Goal: Transaction & Acquisition: Purchase product/service

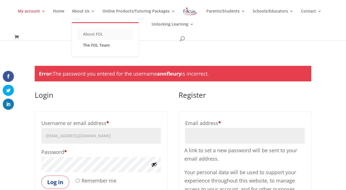
click at [89, 33] on link "About FOL" at bounding box center [106, 34] width 56 height 11
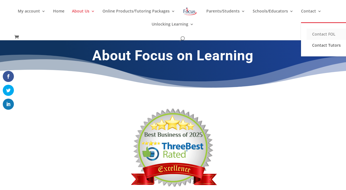
click at [314, 35] on link "Contact FOL" at bounding box center [335, 34] width 56 height 11
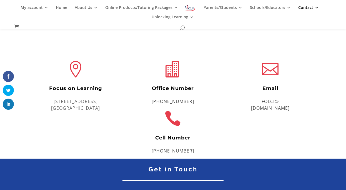
scroll to position [115, 0]
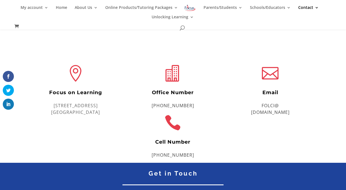
click at [185, 155] on span "(573)239-4074" at bounding box center [173, 155] width 43 height 6
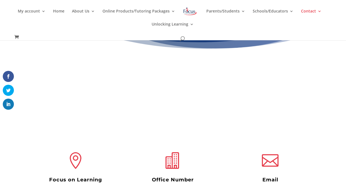
scroll to position [0, 0]
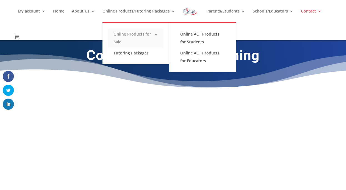
click at [132, 35] on link "Online Products for Sale" at bounding box center [136, 38] width 56 height 19
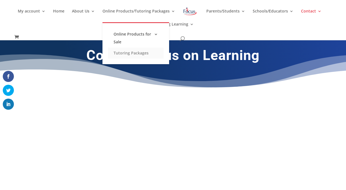
click at [129, 55] on link "Tutoring Packages" at bounding box center [136, 53] width 56 height 11
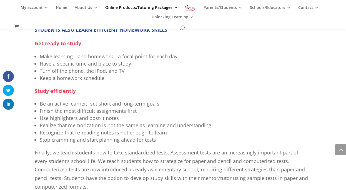
scroll to position [477, 0]
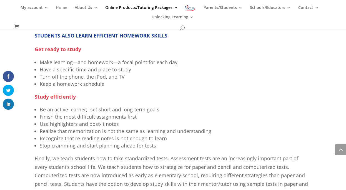
click at [62, 8] on link "Home" at bounding box center [61, 10] width 11 height 9
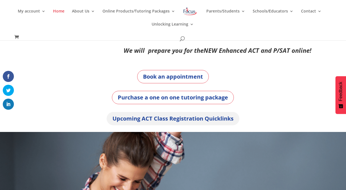
click at [163, 119] on link "Upcoming ACT Class Registration Quicklinks" at bounding box center [173, 118] width 133 height 13
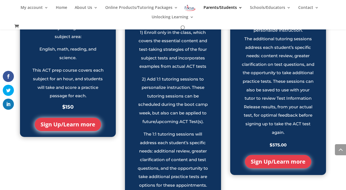
scroll to position [572, 0]
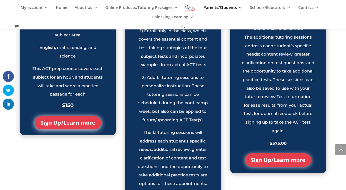
click at [59, 129] on link "Sign Up/Learn more" at bounding box center [68, 122] width 66 height 13
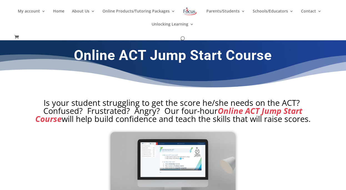
scroll to position [1, 0]
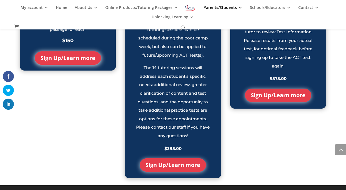
scroll to position [656, 0]
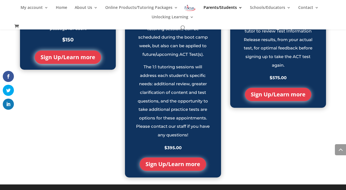
click at [165, 162] on link "Sign Up/Learn more" at bounding box center [173, 164] width 66 height 13
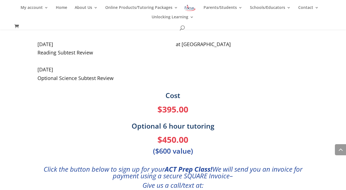
scroll to position [235, 0]
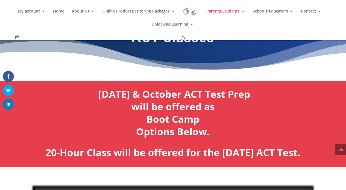
scroll to position [649, 0]
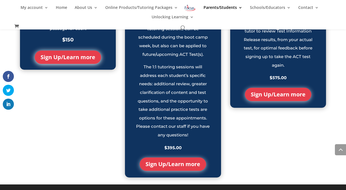
click at [71, 64] on link "Sign Up/Learn more" at bounding box center [68, 57] width 66 height 13
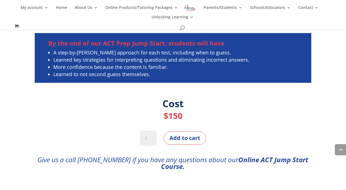
scroll to position [1650, 0]
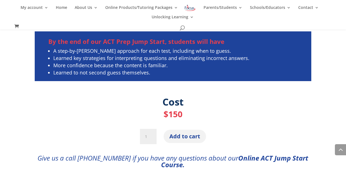
click at [189, 138] on button "Add to cart" at bounding box center [185, 136] width 43 height 13
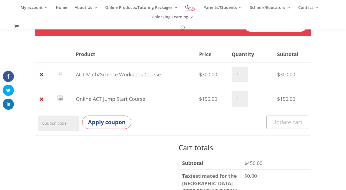
scroll to position [81, 0]
click at [88, 75] on td "ACT Math/Science Workbook Course" at bounding box center [134, 74] width 123 height 24
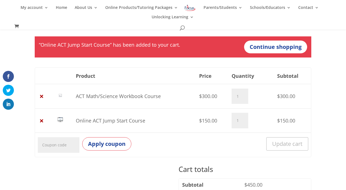
scroll to position [0, 0]
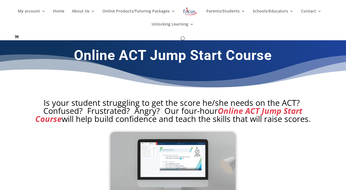
click at [15, 37] on span at bounding box center [17, 37] width 7 height 6
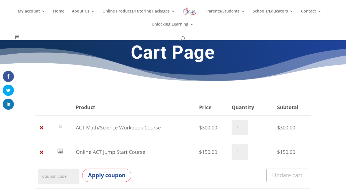
scroll to position [23, 0]
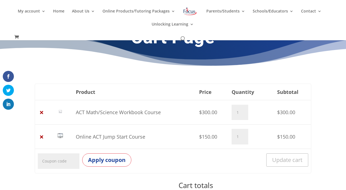
click at [117, 111] on td "ACT Math/Science Workbook Course" at bounding box center [134, 112] width 123 height 24
click at [124, 116] on td "ACT Math/Science Workbook Course" at bounding box center [134, 112] width 123 height 24
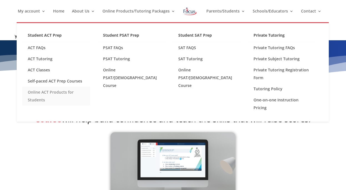
click at [50, 91] on link "Online ACT Products for Students" at bounding box center [56, 96] width 68 height 19
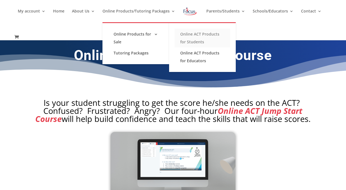
click at [198, 41] on link "Online ACT Products for Students" at bounding box center [203, 38] width 56 height 19
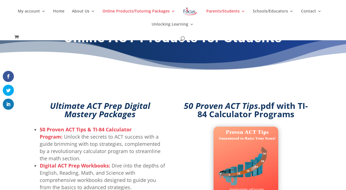
click at [198, 41] on div "Online ACT Products for Students" at bounding box center [173, 39] width 277 height 34
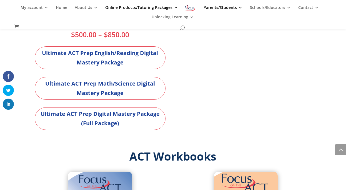
scroll to position [431, 0]
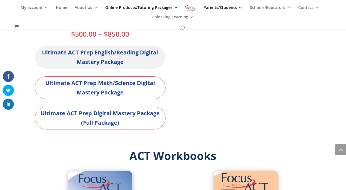
click at [69, 57] on link "Ultimate ACT Prep English/Reading Digital Mastery Package" at bounding box center [100, 57] width 131 height 23
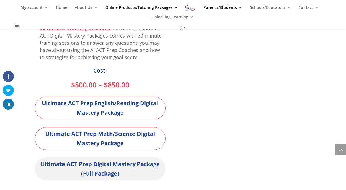
scroll to position [356, 0]
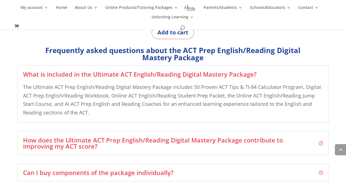
scroll to position [816, 0]
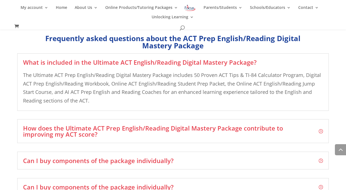
click at [136, 132] on h3 "How does the Ultimate ACT Prep English/Reading Digital Mastery Package contribu…" at bounding box center [173, 131] width 300 height 12
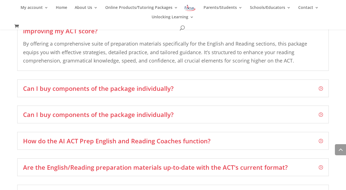
scroll to position [881, 0]
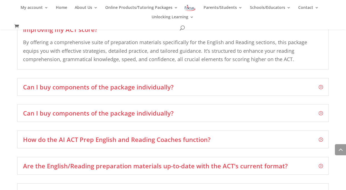
click at [126, 92] on div "Can I buy components of the package individually? While designed as an integrat…" at bounding box center [172, 87] width 311 height 18
click at [124, 85] on h3 "Can I buy components of the package individually?" at bounding box center [173, 87] width 300 height 6
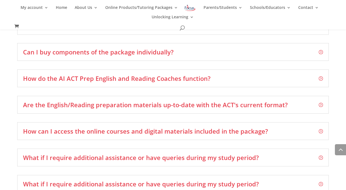
scroll to position [943, 0]
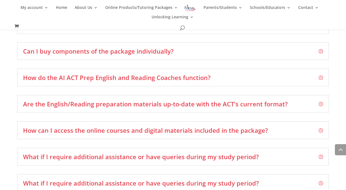
click at [119, 53] on h3 "Can I buy components of the package individually?" at bounding box center [173, 51] width 300 height 6
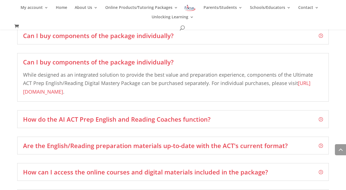
scroll to position [900, 0]
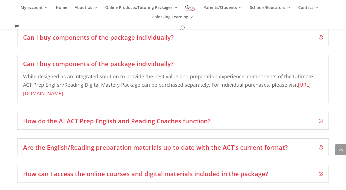
click at [111, 124] on h3 "How do the AI ACT Prep English and Reading Coaches function?" at bounding box center [173, 121] width 300 height 6
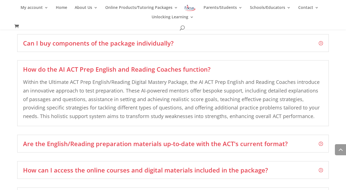
scroll to position [927, 0]
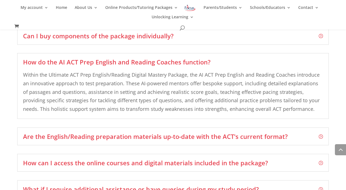
click at [99, 138] on h3 "Are the English/Reading preparation materials up-to-date with the ACT's current…" at bounding box center [173, 136] width 300 height 6
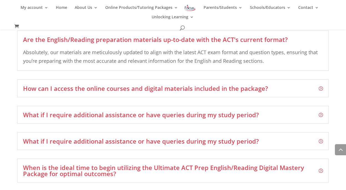
scroll to position [979, 0]
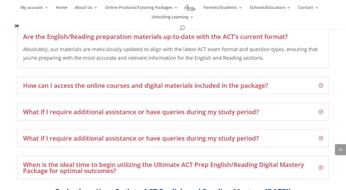
click at [92, 91] on div "How can I access the online courses and digital materials included in the packa…" at bounding box center [172, 85] width 311 height 18
click at [91, 86] on h3 "How can I access the online courses and digital materials included in the packa…" at bounding box center [173, 85] width 300 height 6
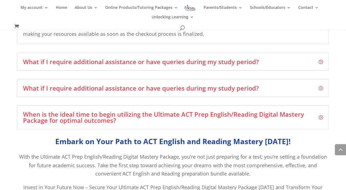
scroll to position [1039, 0]
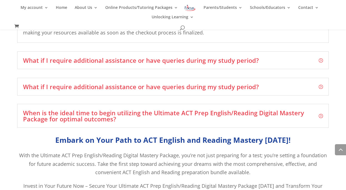
click at [89, 63] on h3 "What if I require additional assistance or have queries during my study period?" at bounding box center [173, 60] width 300 height 6
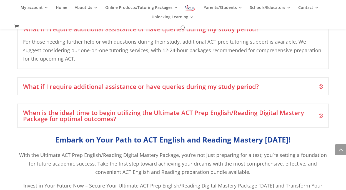
scroll to position [1040, 0]
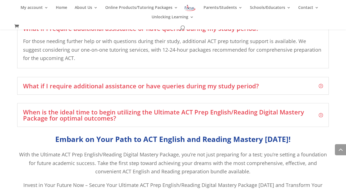
click at [75, 84] on h3 "What if I require additional assistance or have queries during my study period?" at bounding box center [173, 86] width 300 height 6
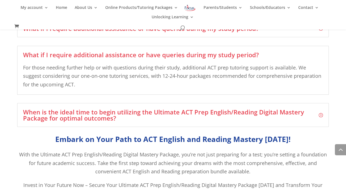
click at [83, 119] on h3 "When is the ideal time to begin utilizing the Ultimate ACT Prep English/Reading…" at bounding box center [173, 115] width 300 height 12
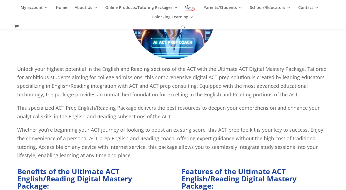
scroll to position [0, 0]
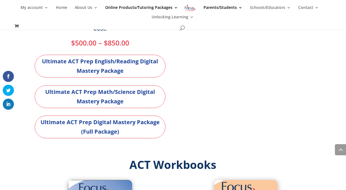
scroll to position [446, 0]
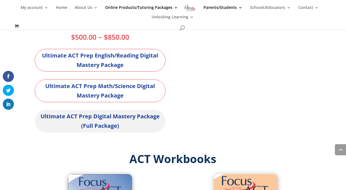
click at [73, 121] on link "Ultimate ACT Prep Digital Mastery Package (Full Package)" at bounding box center [100, 121] width 131 height 23
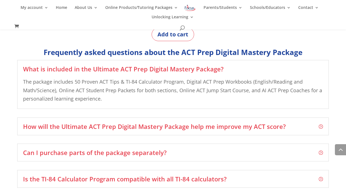
scroll to position [795, 0]
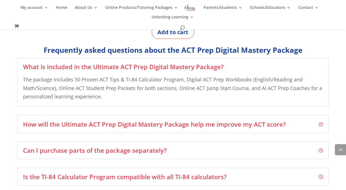
click at [82, 175] on h3 "Is the TI-84 Calculator Program compatible with all TI-84 calculators?" at bounding box center [173, 177] width 300 height 6
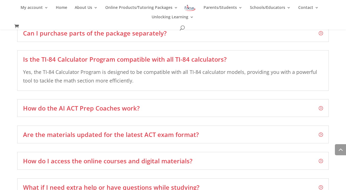
scroll to position [883, 0]
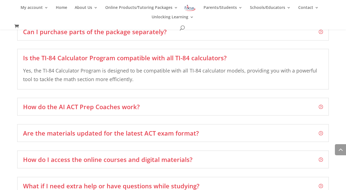
click at [82, 109] on h3 "How do the AI ACT Prep Coaches work?" at bounding box center [173, 107] width 300 height 6
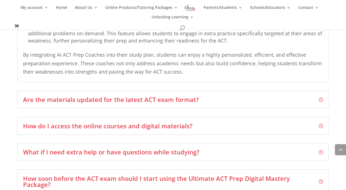
scroll to position [1072, 0]
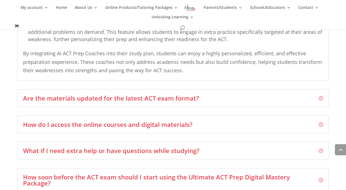
click at [88, 97] on h3 "Are the materials updated for the latest ACT exam format?" at bounding box center [173, 98] width 300 height 6
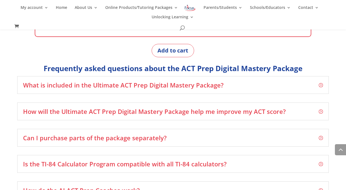
scroll to position [782, 0]
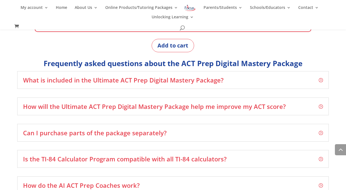
click at [67, 80] on h3 "What is included in the Ultimate ACT Prep Digital Mastery Package?" at bounding box center [173, 80] width 300 height 6
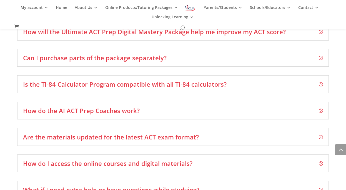
scroll to position [888, 0]
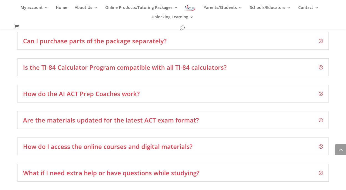
click at [105, 96] on h3 "How do the AI ACT Prep Coaches work?" at bounding box center [173, 94] width 300 height 6
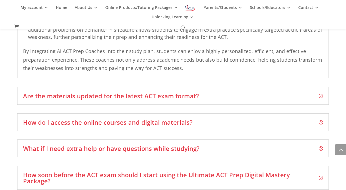
scroll to position [1179, 0]
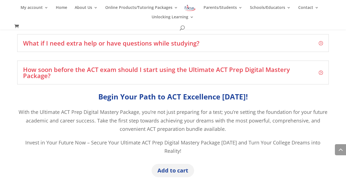
click at [171, 165] on button "Add to cart" at bounding box center [173, 170] width 43 height 13
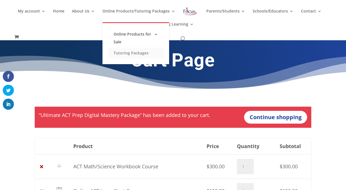
click at [120, 53] on link "Tutoring Packages" at bounding box center [136, 53] width 56 height 11
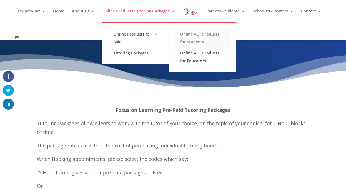
click at [180, 42] on link "Online ACT Products for Students" at bounding box center [203, 38] width 56 height 19
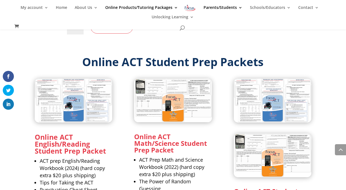
scroll to position [794, 0]
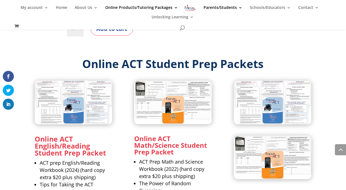
click at [245, 108] on img at bounding box center [273, 103] width 78 height 44
click at [168, 101] on img at bounding box center [173, 103] width 78 height 44
drag, startPoint x: 155, startPoint y: 145, endPoint x: 155, endPoint y: 149, distance: 3.6
click at [155, 147] on strong "Online ACT Math/Science Student Prep Packet" at bounding box center [170, 145] width 73 height 23
click at [154, 116] on img at bounding box center [173, 103] width 78 height 44
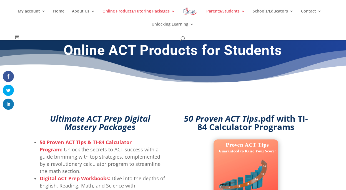
scroll to position [0, 0]
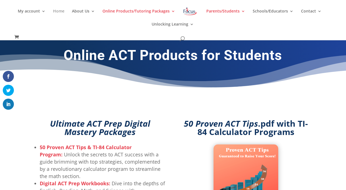
click at [61, 12] on link "Home" at bounding box center [58, 15] width 11 height 13
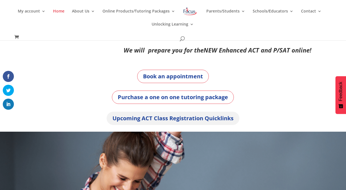
click at [141, 116] on link "Upcoming ACT Class Registration Quicklinks" at bounding box center [173, 118] width 133 height 13
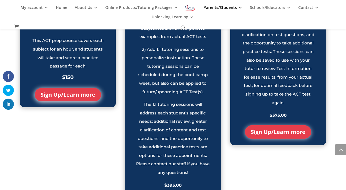
scroll to position [600, 0]
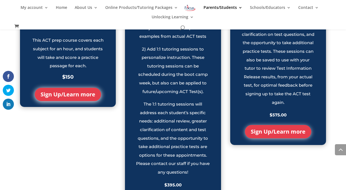
click at [275, 138] on link "Sign Up/Learn more" at bounding box center [278, 131] width 66 height 13
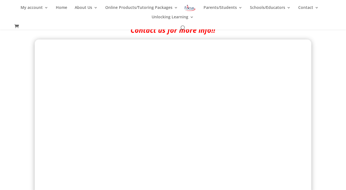
scroll to position [193, 0]
